Goal: Contribute content

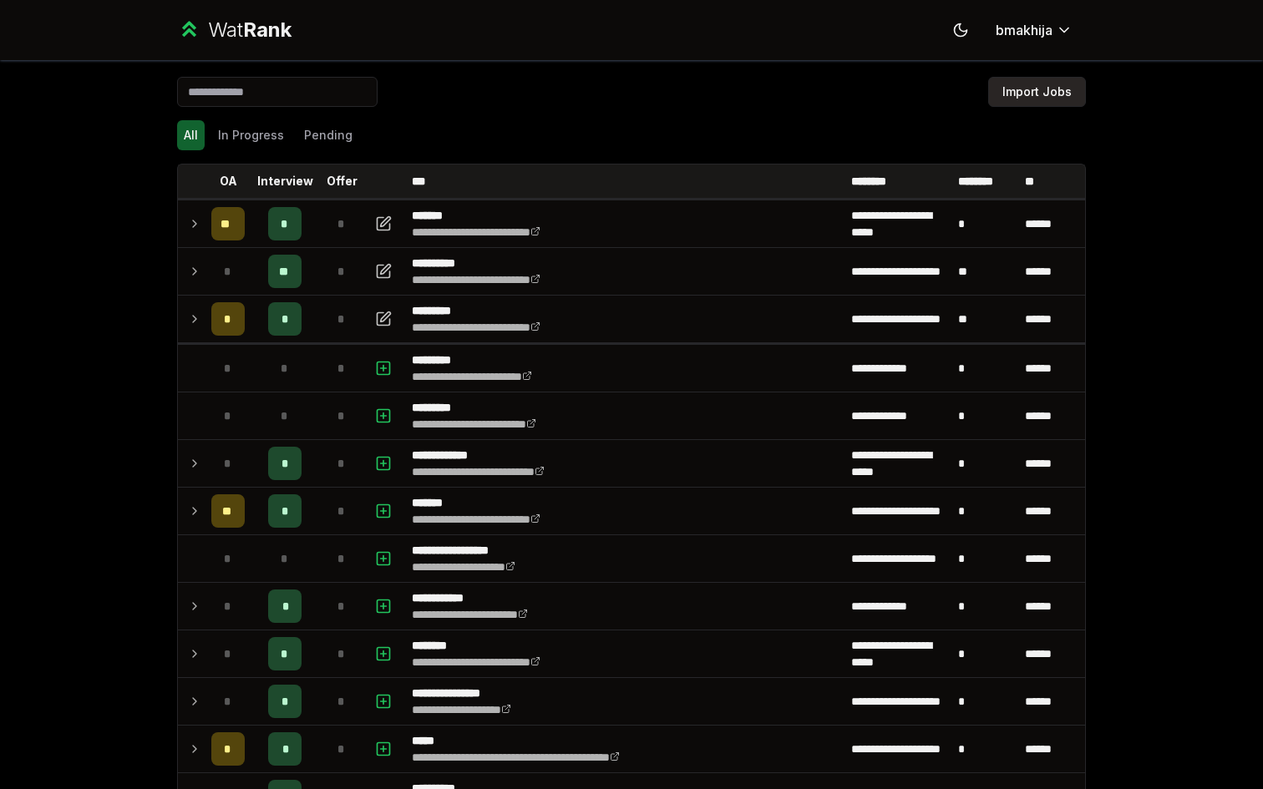
click at [1039, 85] on button "Import Jobs" at bounding box center [1037, 92] width 98 height 30
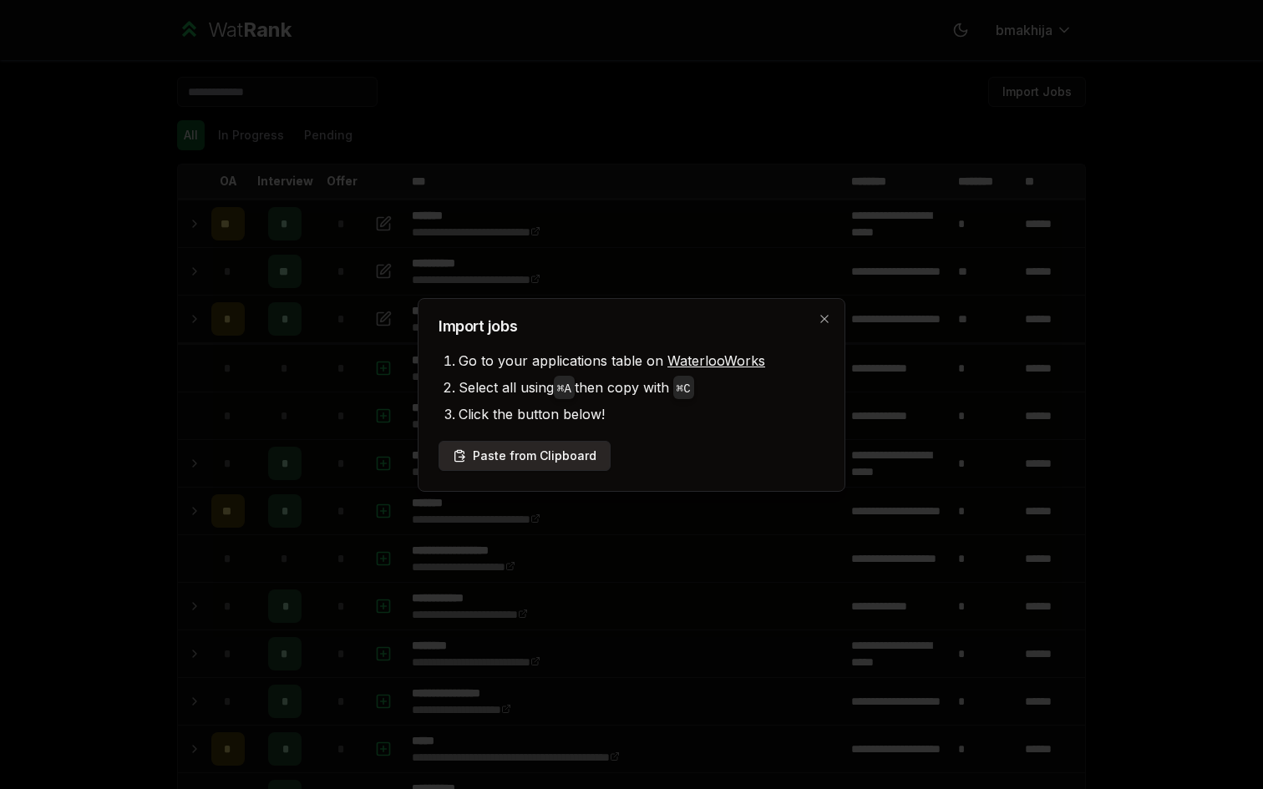
click at [529, 449] on button "Paste from Clipboard" at bounding box center [524, 456] width 172 height 30
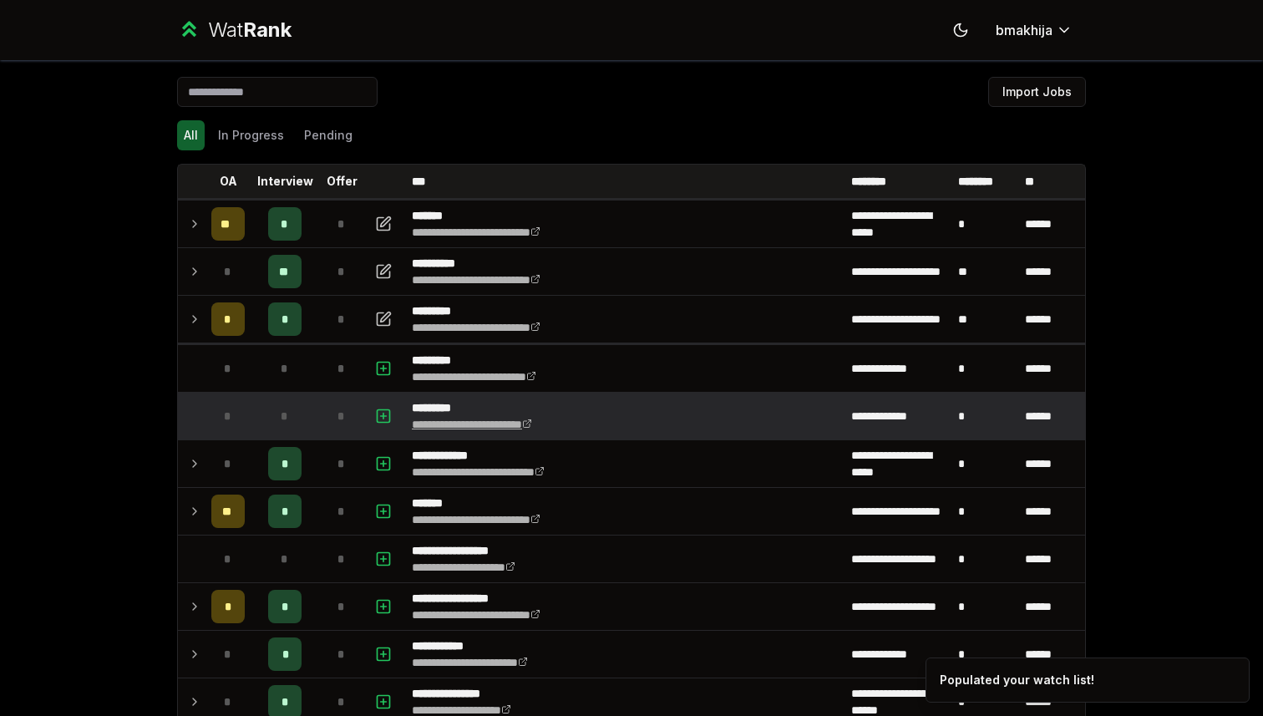
scroll to position [573, 0]
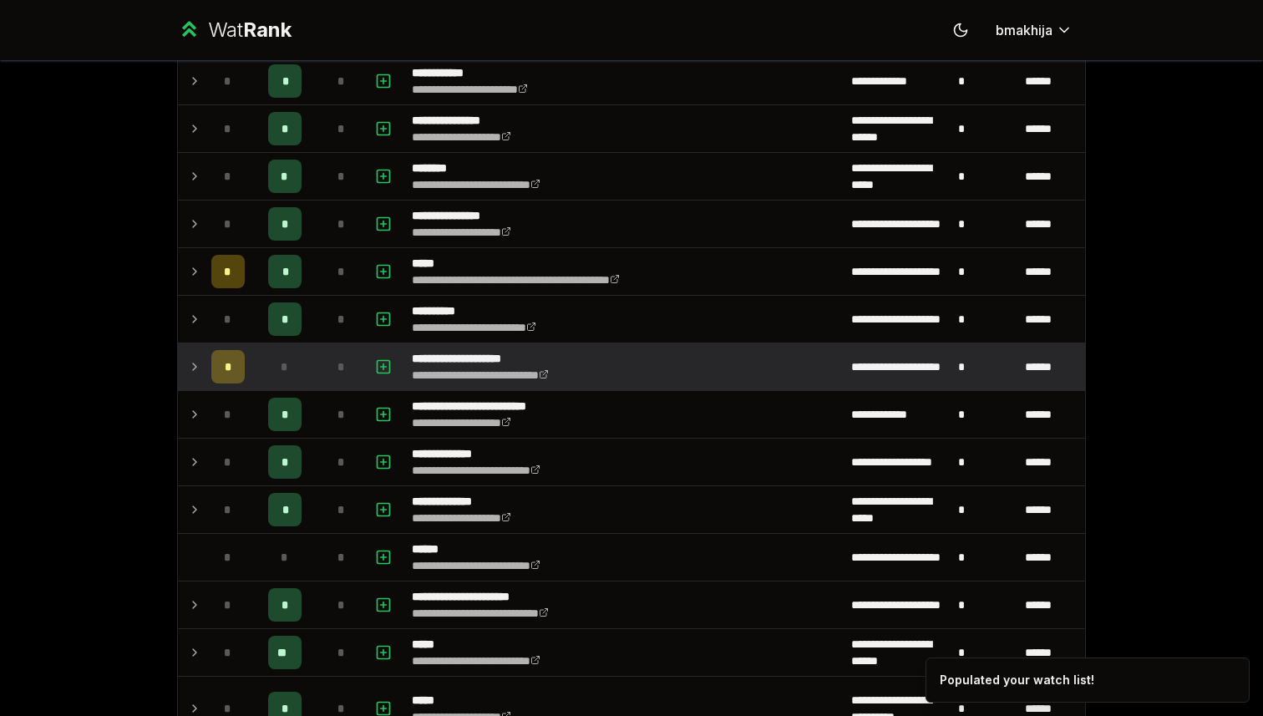
click at [188, 367] on icon at bounding box center [194, 367] width 13 height 20
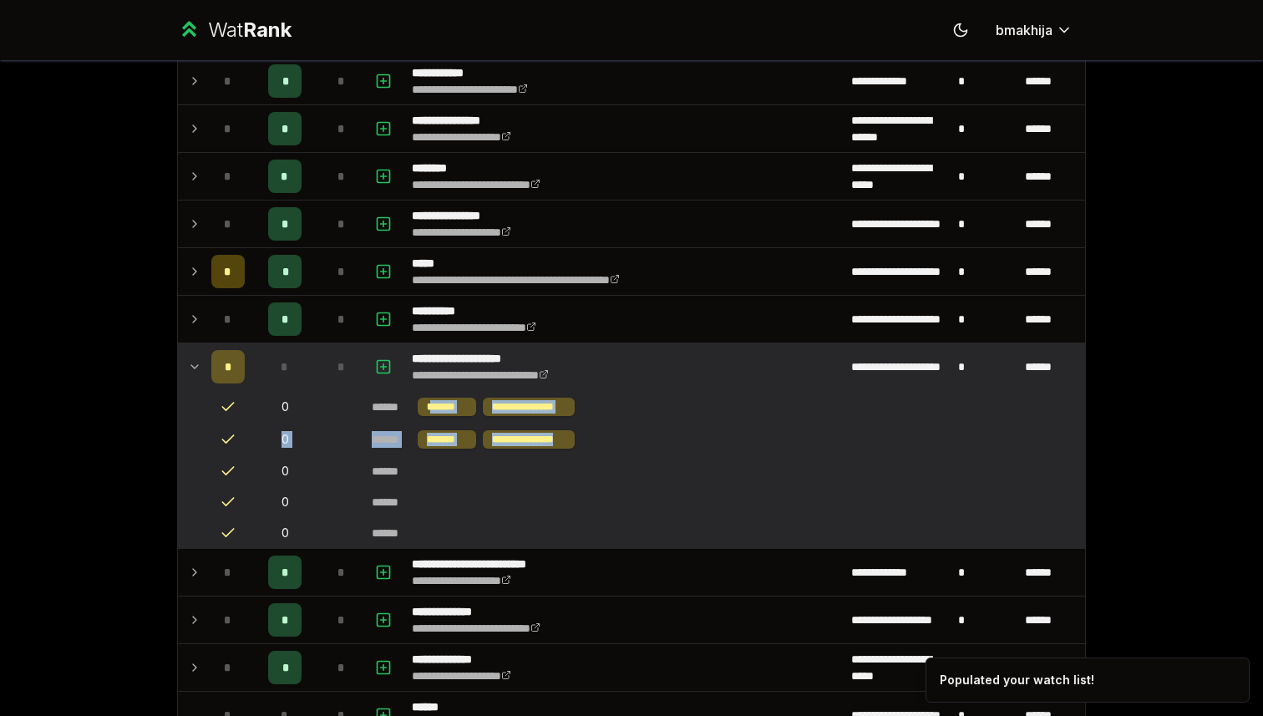
drag, startPoint x: 433, startPoint y: 403, endPoint x: 584, endPoint y: 453, distance: 158.5
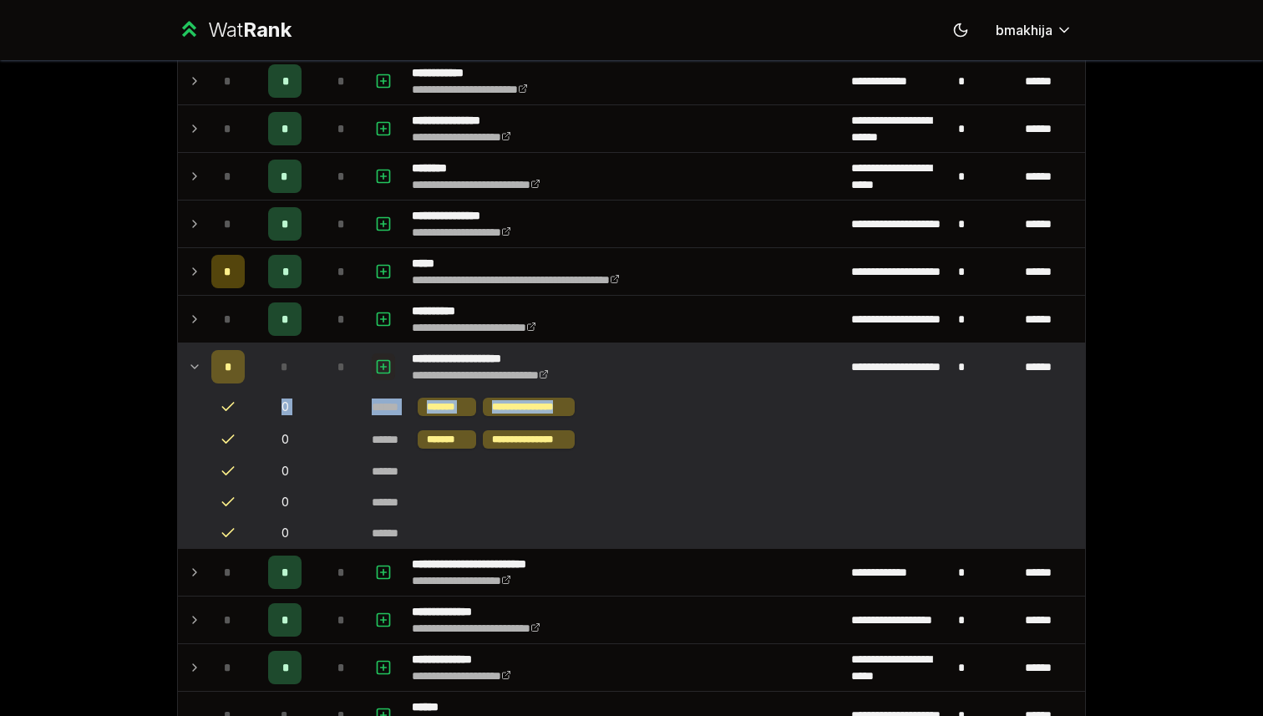
click at [394, 357] on button "button" at bounding box center [383, 366] width 23 height 27
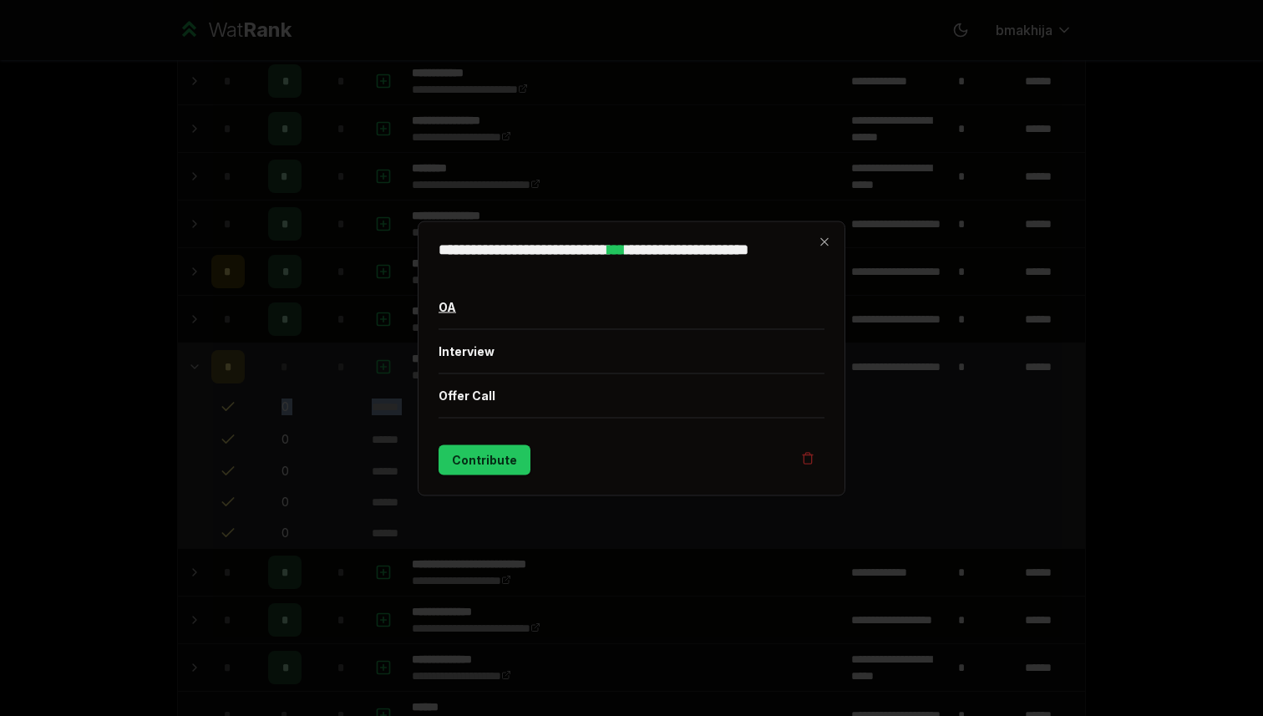
click at [484, 305] on button "OA" at bounding box center [631, 306] width 386 height 43
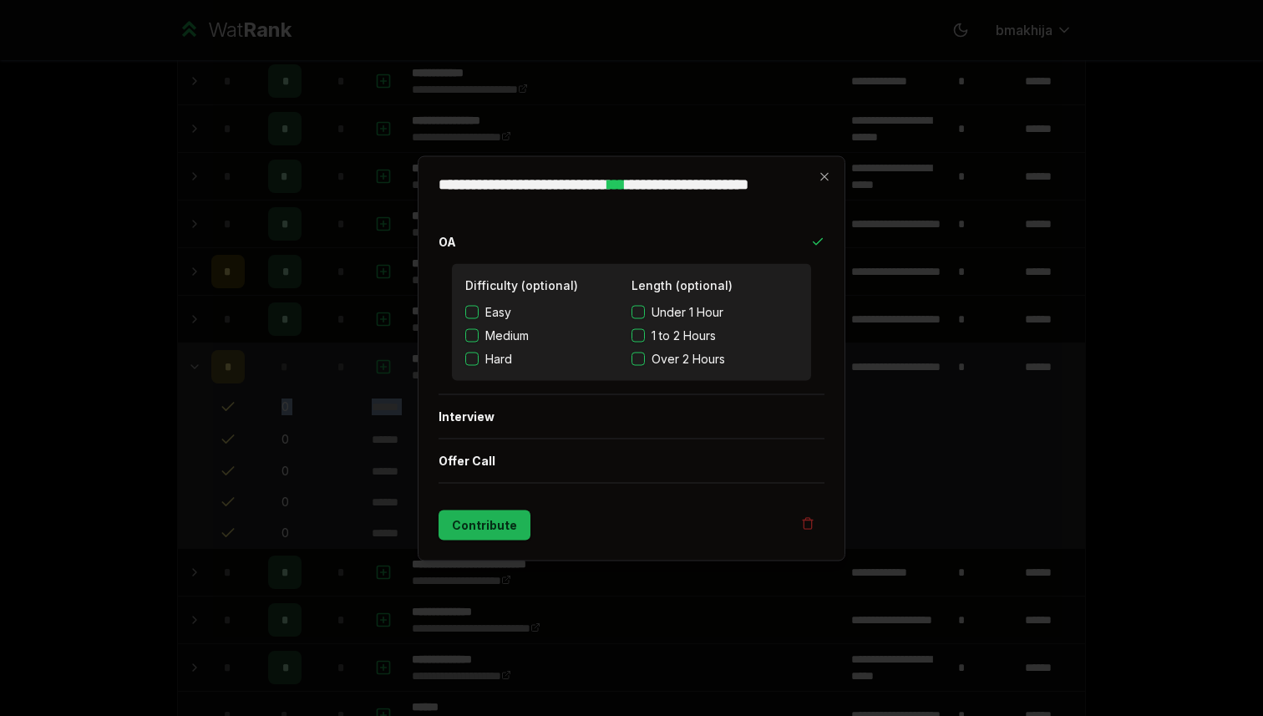
click at [484, 529] on button "Contribute" at bounding box center [484, 524] width 92 height 30
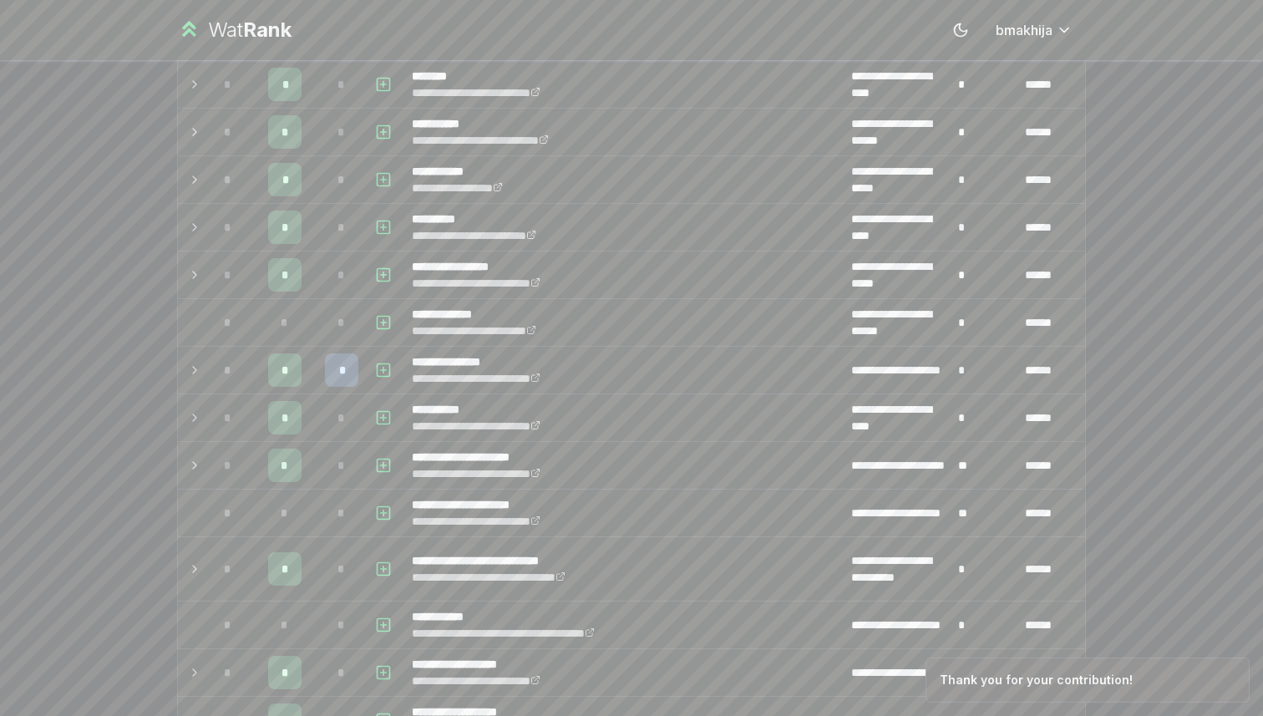
scroll to position [1738, 0]
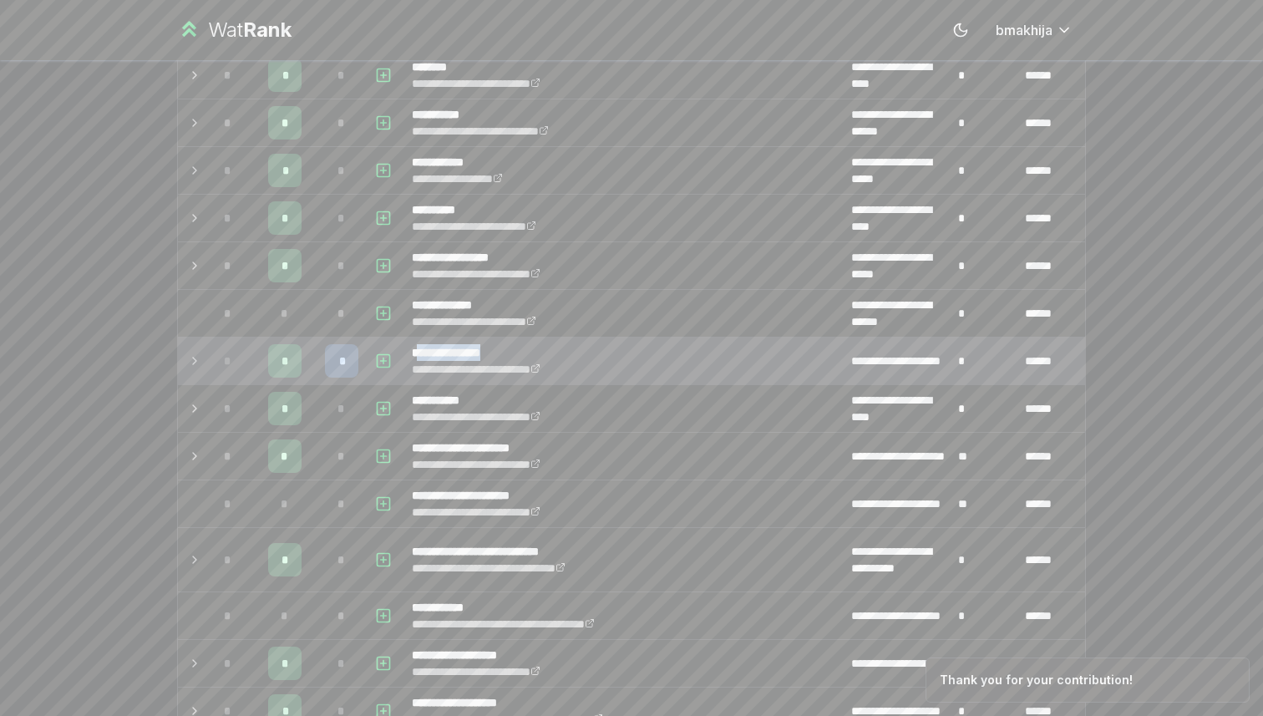
drag, startPoint x: 418, startPoint y: 347, endPoint x: 612, endPoint y: 352, distance: 194.6
click at [611, 352] on td "**********" at bounding box center [624, 360] width 439 height 47
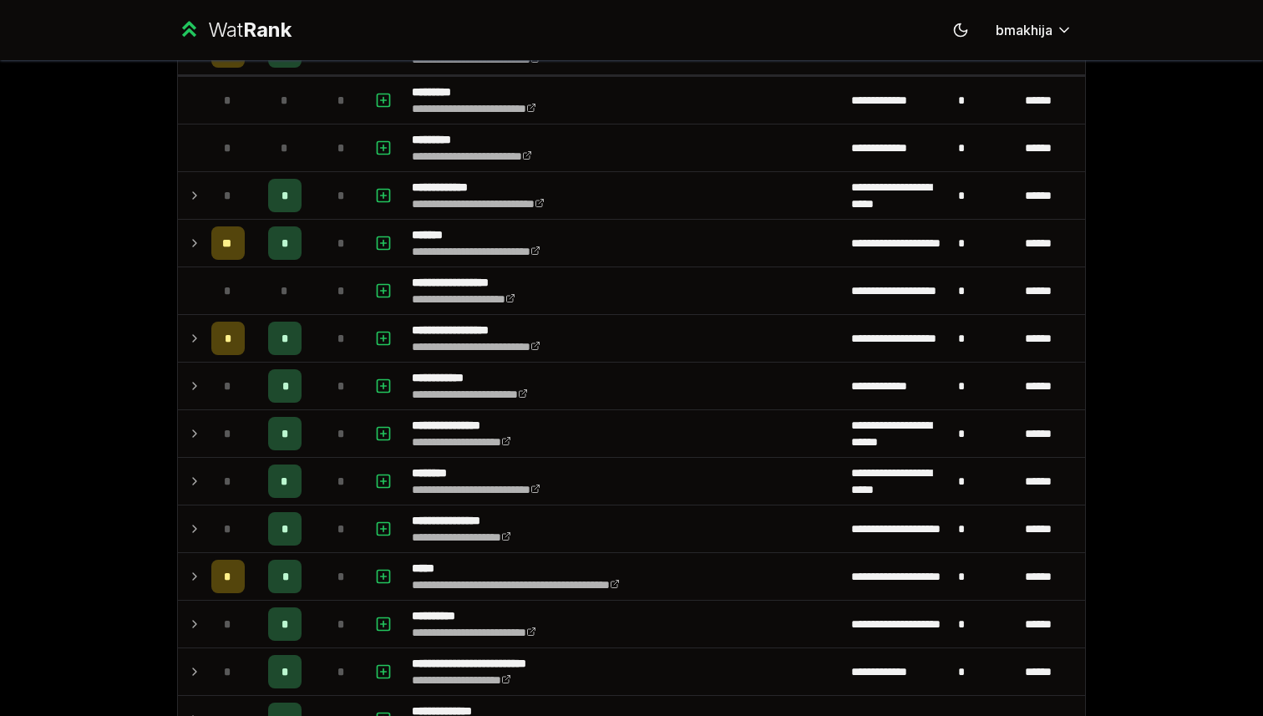
scroll to position [0, 0]
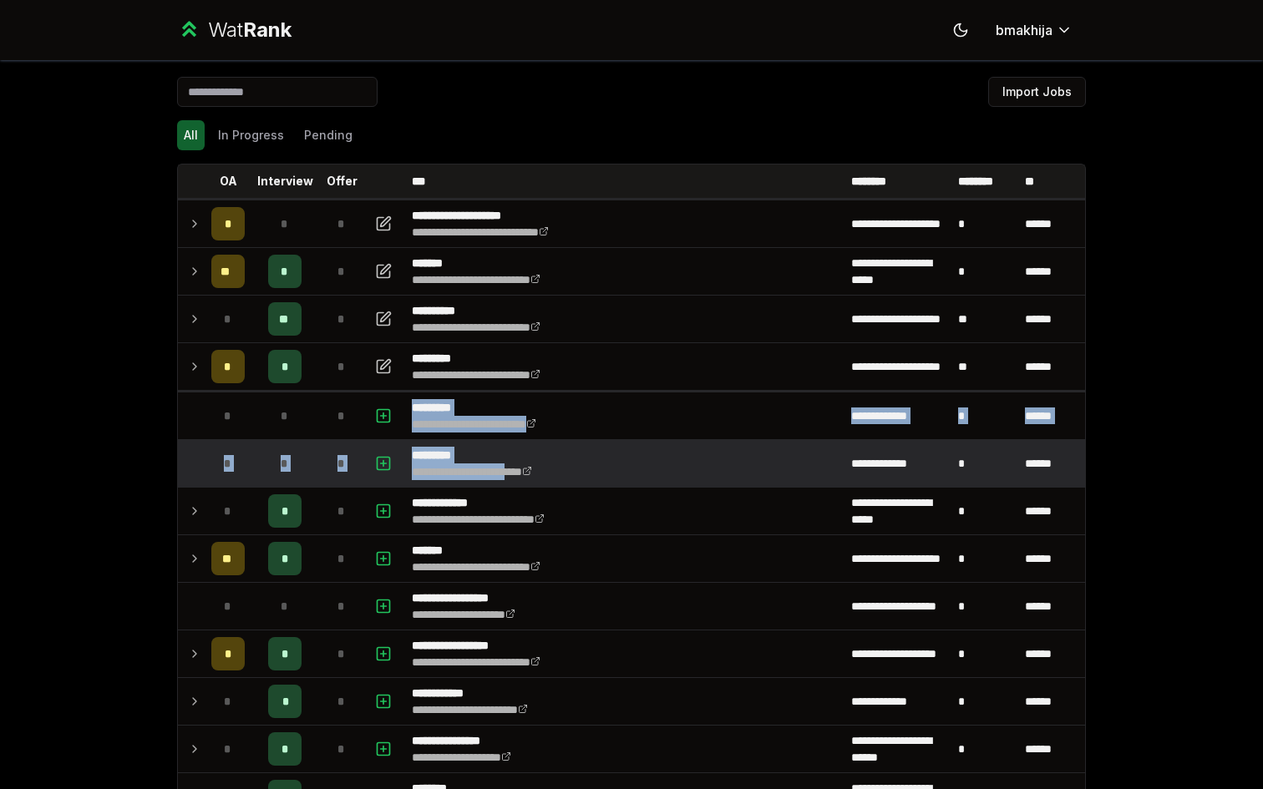
drag, startPoint x: 428, startPoint y: 394, endPoint x: 541, endPoint y: 479, distance: 141.3
